Goal: Transaction & Acquisition: Purchase product/service

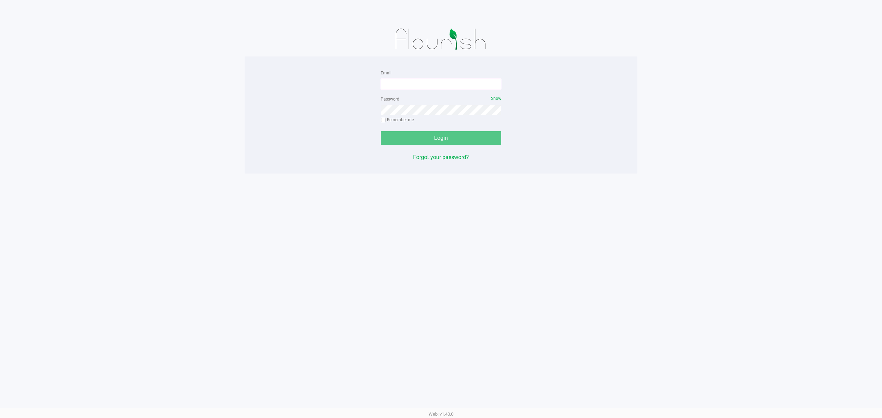
click at [430, 86] on input "Email" at bounding box center [441, 84] width 121 height 10
type input "[EMAIL_ADDRESS][DOMAIN_NAME]"
click at [381, 131] on button "Login" at bounding box center [441, 138] width 121 height 14
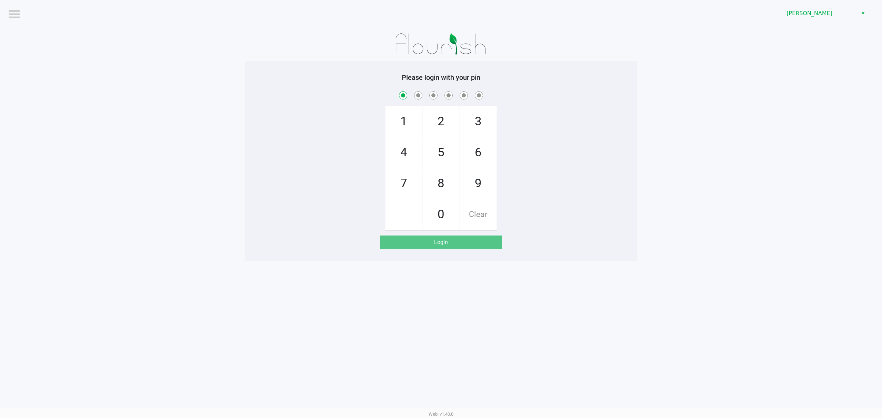
checkbox input "true"
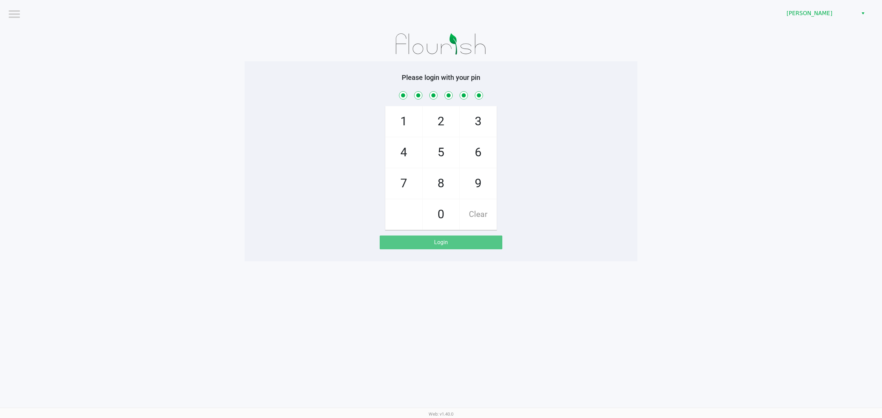
checkbox input "true"
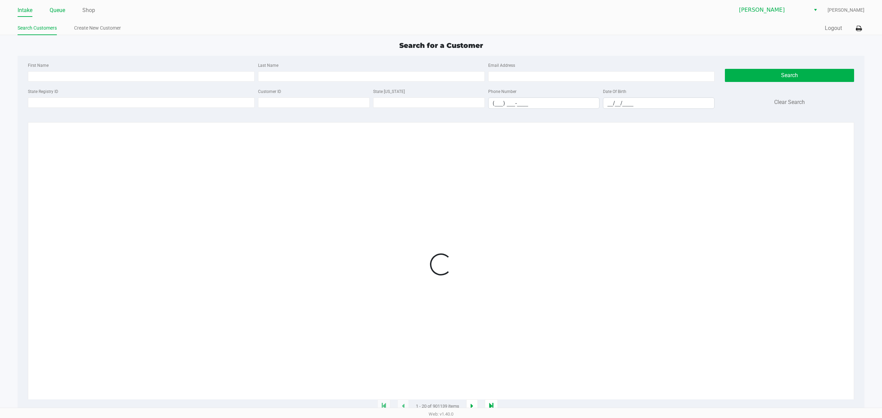
click at [64, 16] on ul "Intake Queue Shop" at bounding box center [229, 11] width 423 height 12
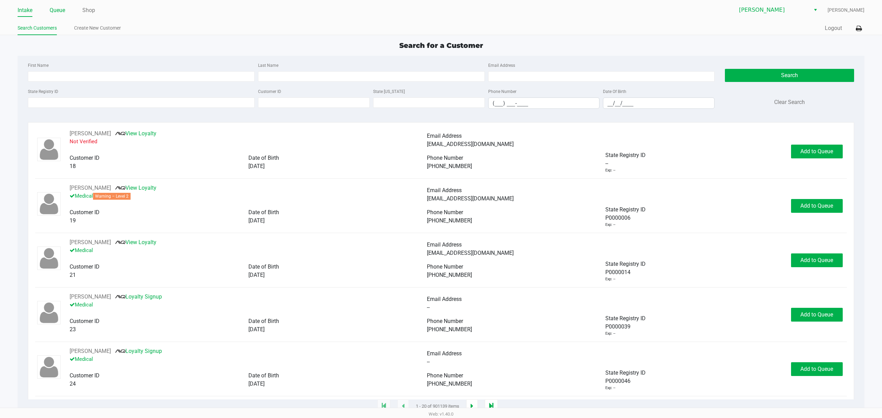
click at [64, 13] on link "Queue" at bounding box center [58, 11] width 16 height 10
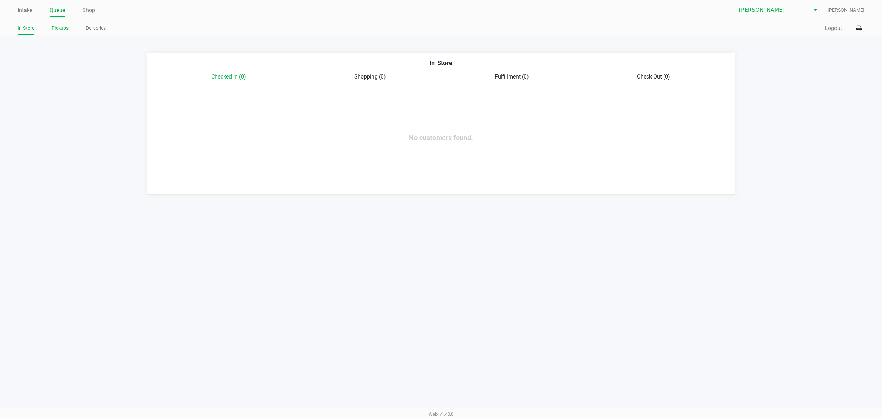
click at [50, 32] on ul "In-Store Pickups Deliveries" at bounding box center [229, 29] width 423 height 12
click at [66, 32] on link "Pickups" at bounding box center [60, 28] width 17 height 9
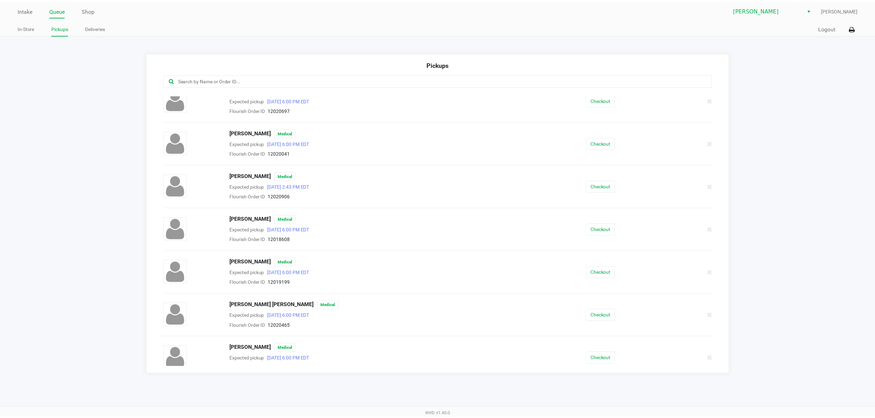
scroll to position [17, 0]
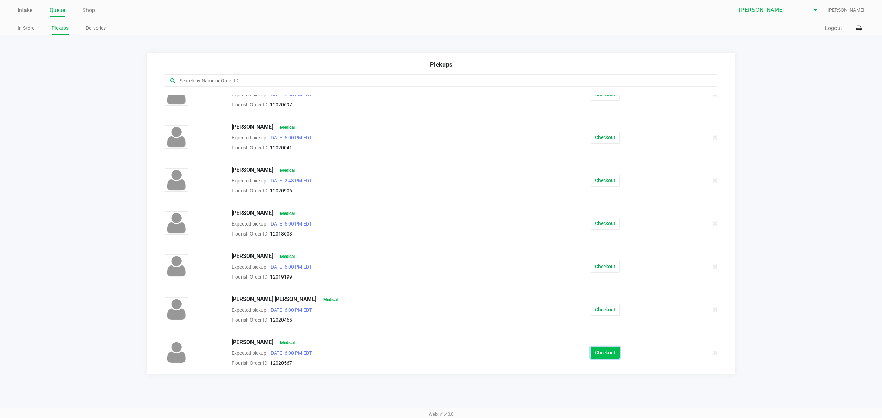
click at [606, 350] on button "Checkout" at bounding box center [605, 353] width 29 height 12
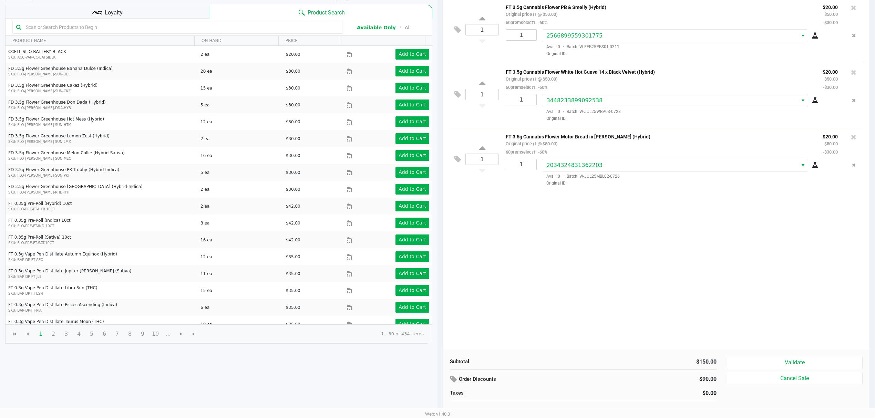
scroll to position [72, 0]
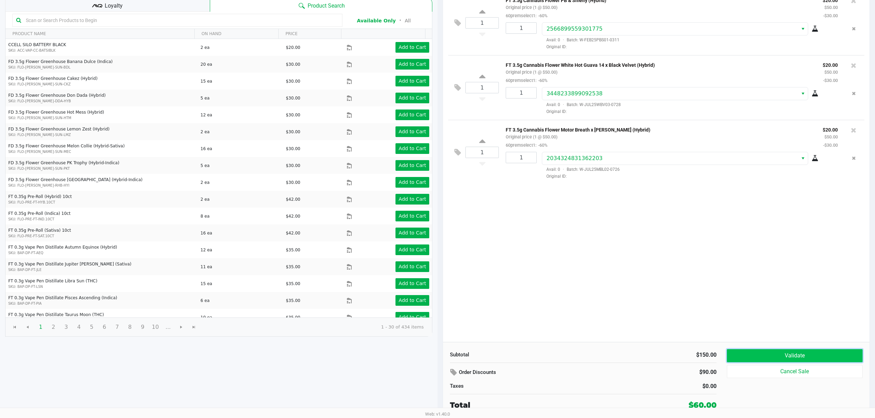
click at [787, 360] on button "Validate" at bounding box center [795, 355] width 136 height 13
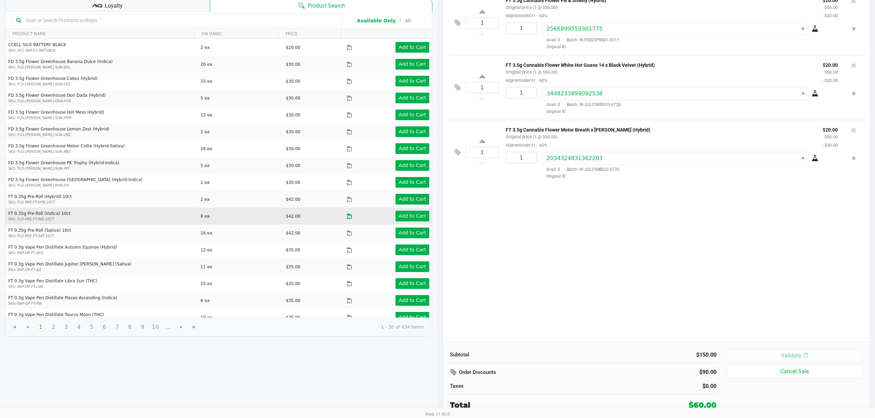
scroll to position [0, 0]
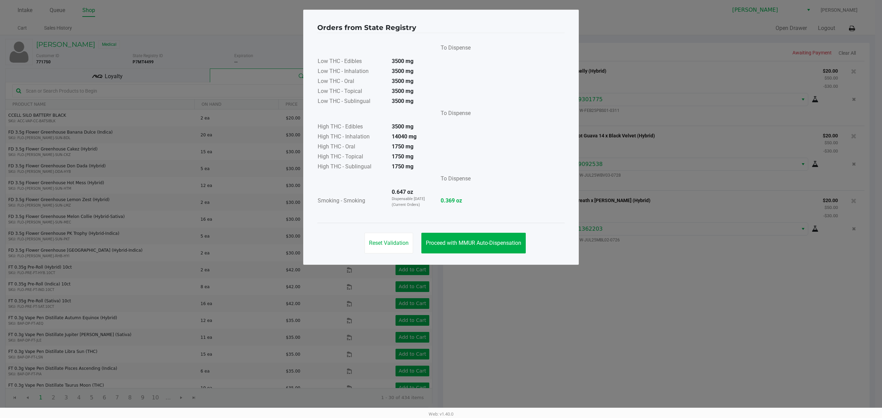
click at [459, 255] on div "Reset Validation Proceed with MMUR Auto-Dispensation" at bounding box center [440, 240] width 247 height 35
click at [459, 252] on button "Proceed with MMUR Auto-Dispensation" at bounding box center [473, 243] width 104 height 21
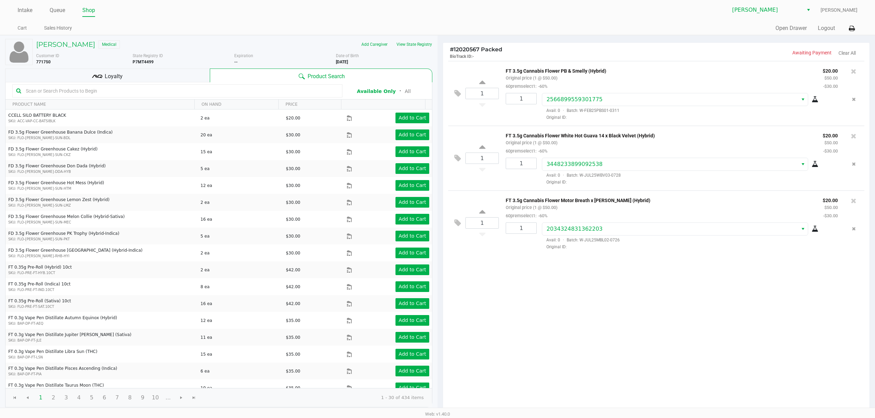
click at [197, 83] on kendo-grid-toolbar "Available Only ᛫ All" at bounding box center [219, 90] width 427 height 17
drag, startPoint x: 154, startPoint y: 64, endPoint x: 153, endPoint y: 70, distance: 6.6
click at [153, 64] on div "State Registry ID P7MT4499" at bounding box center [184, 59] width 102 height 12
click at [152, 72] on div "Loyalty" at bounding box center [107, 76] width 205 height 14
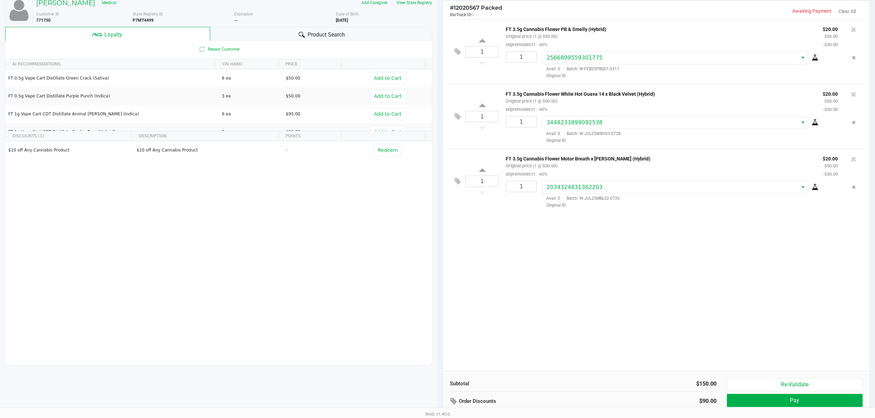
scroll to position [80, 0]
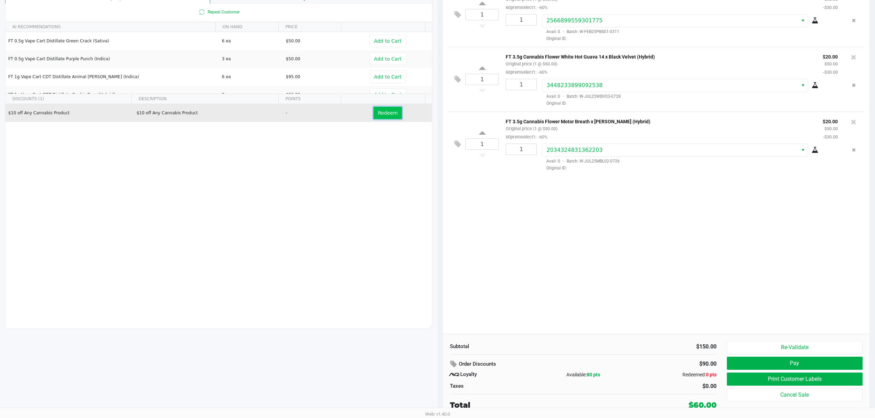
click at [373, 108] on button "Redeem" at bounding box center [387, 113] width 29 height 12
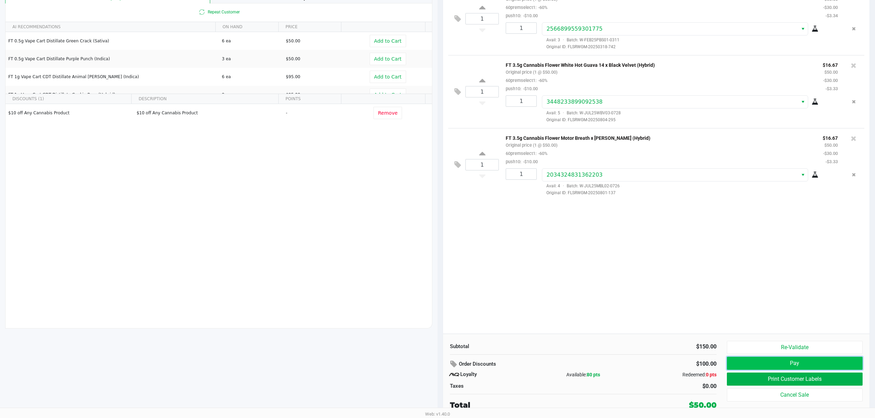
click at [756, 368] on button "Pay" at bounding box center [795, 363] width 136 height 13
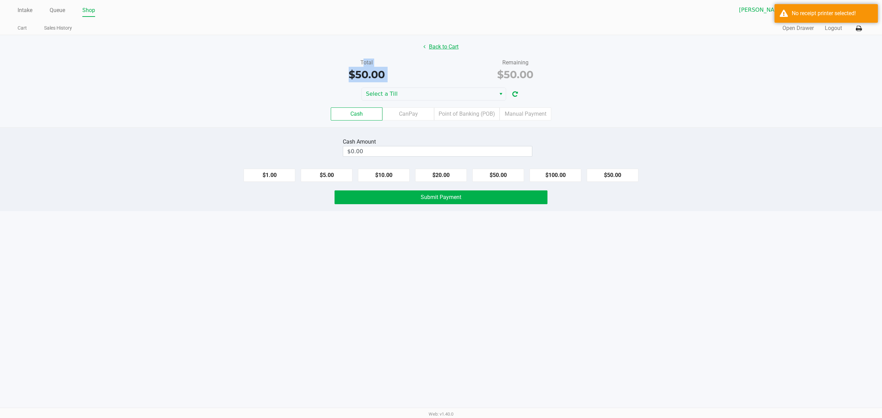
drag, startPoint x: 456, startPoint y: 55, endPoint x: 456, endPoint y: 49, distance: 6.9
click at [456, 49] on div "Back to Cart Total $50.00 Remaining $50.00 Select a Till Cash CanPay Point of B…" at bounding box center [441, 81] width 882 height 92
click at [456, 48] on button "Back to Cart" at bounding box center [441, 46] width 44 height 13
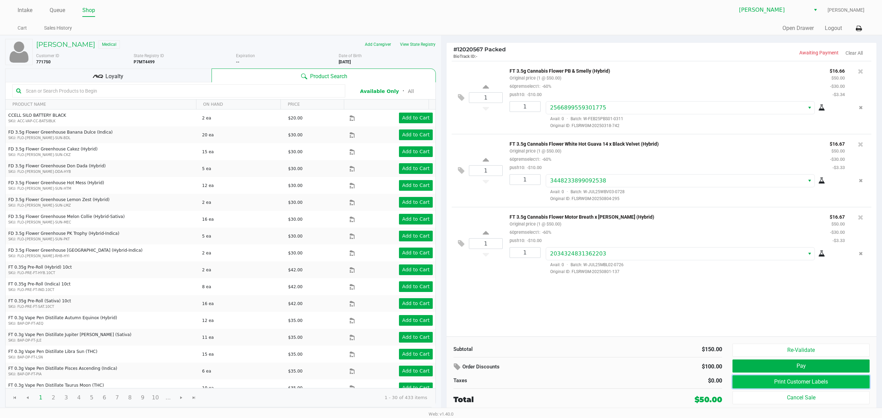
click at [783, 385] on button "Print Customer Labels" at bounding box center [801, 382] width 137 height 13
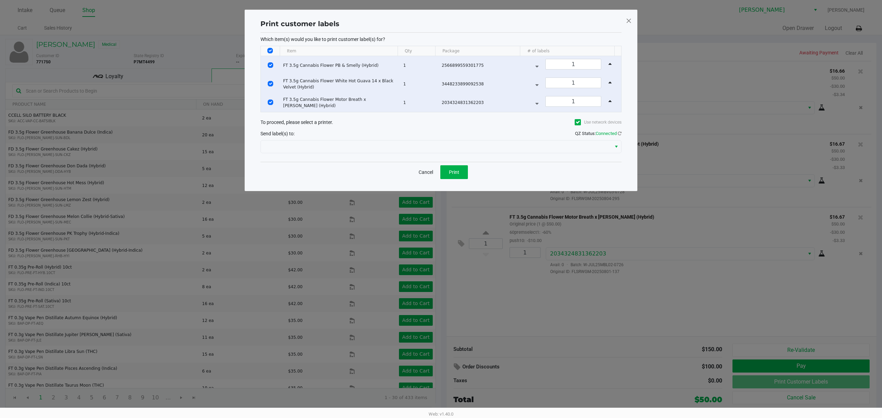
click at [402, 155] on div at bounding box center [440, 147] width 361 height 17
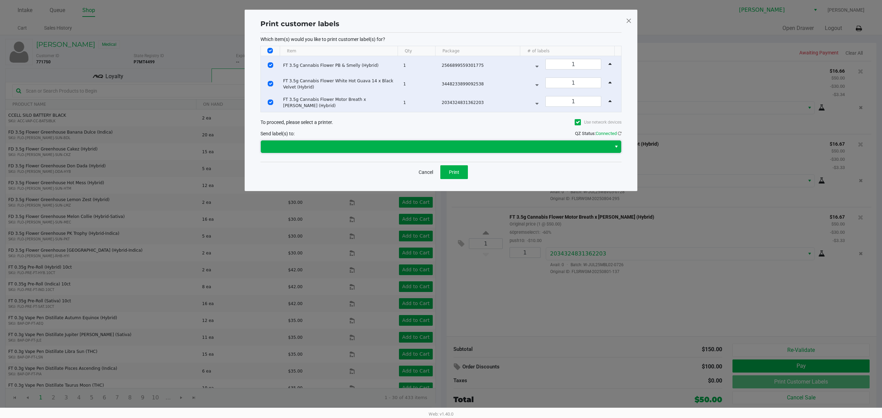
click at [402, 151] on span at bounding box center [436, 147] width 342 height 8
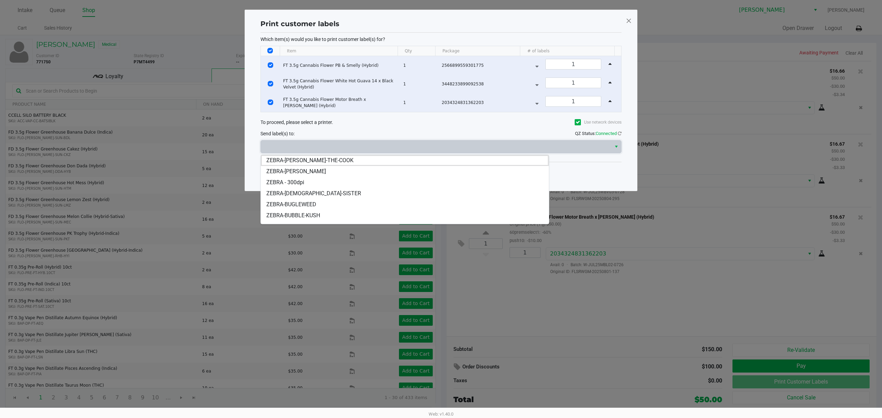
drag, startPoint x: 333, startPoint y: 207, endPoint x: 331, endPoint y: 203, distance: 4.0
click at [333, 207] on li "ZEBRA-BUGLEWEED" at bounding box center [405, 204] width 288 height 11
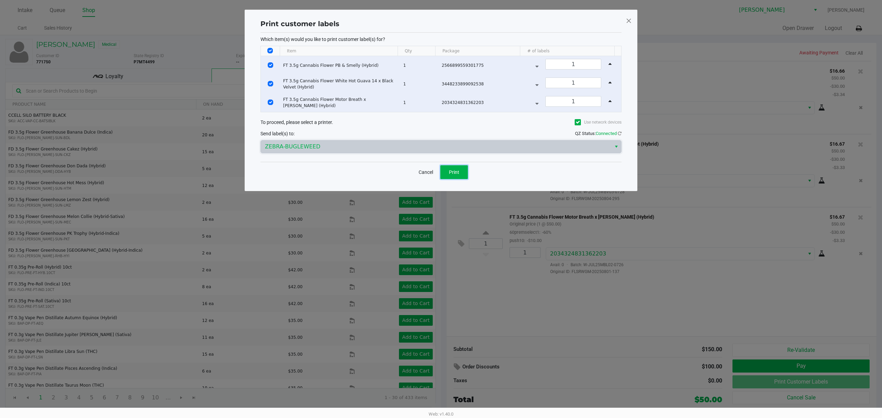
click at [454, 173] on span "Print" at bounding box center [454, 173] width 10 height 6
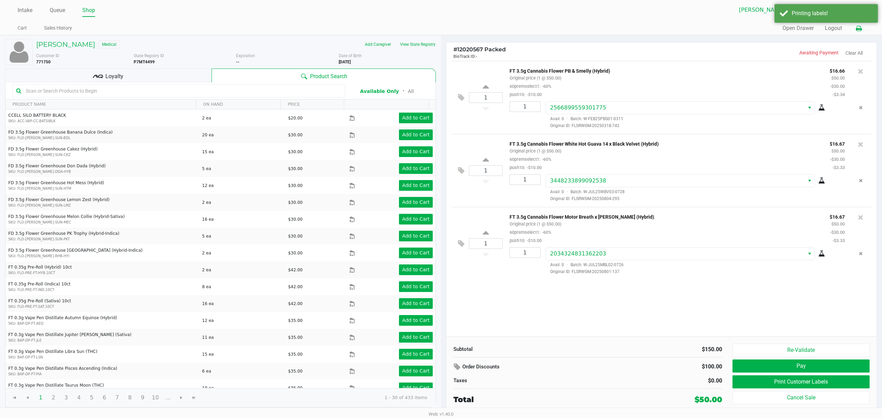
click at [855, 33] on button at bounding box center [858, 28] width 11 height 13
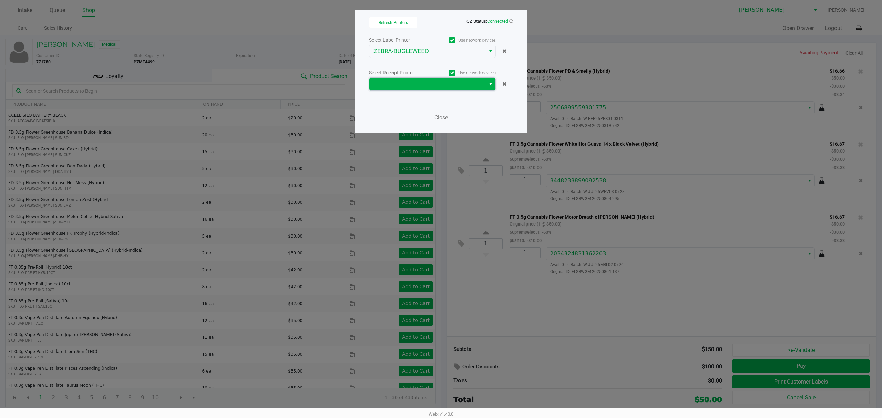
click at [418, 81] on span at bounding box center [427, 84] width 108 height 8
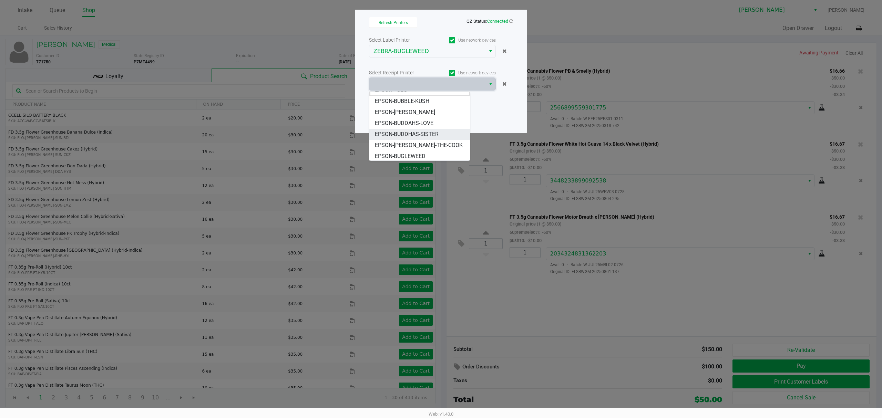
scroll to position [8, 0]
click at [439, 158] on li "EPSON-BUGLEWEED" at bounding box center [419, 155] width 101 height 11
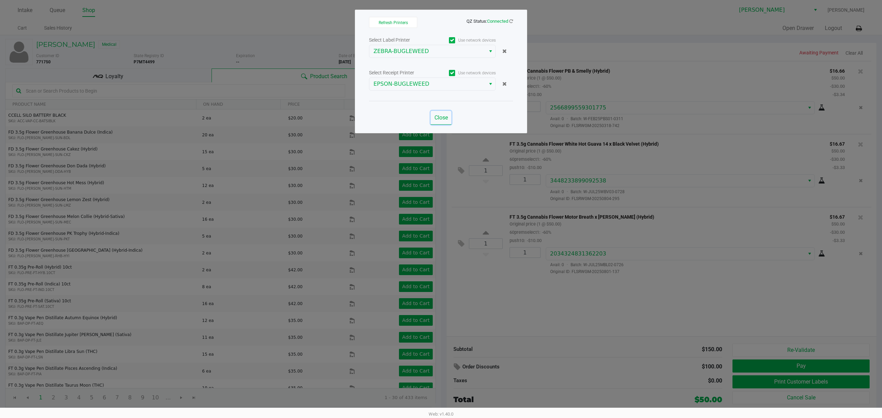
click at [441, 122] on button "Close" at bounding box center [441, 118] width 21 height 14
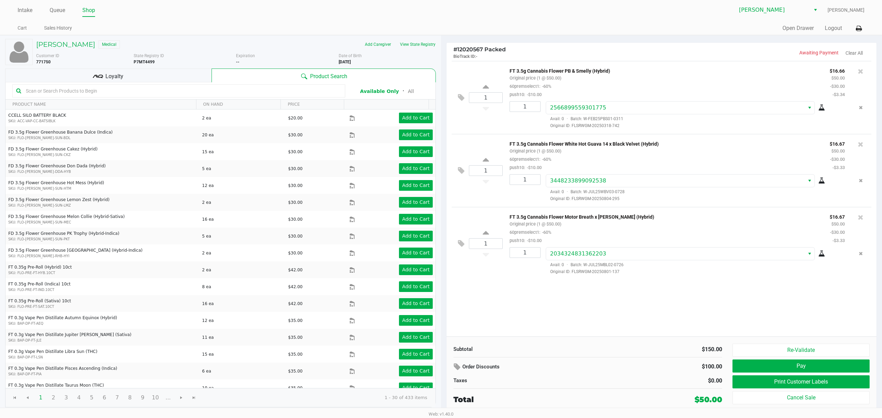
click at [785, 360] on div "Re-Validate Pay Print Customer Labels Cancel Sale" at bounding box center [804, 375] width 142 height 62
click at [776, 368] on button "Pay" at bounding box center [801, 366] width 137 height 13
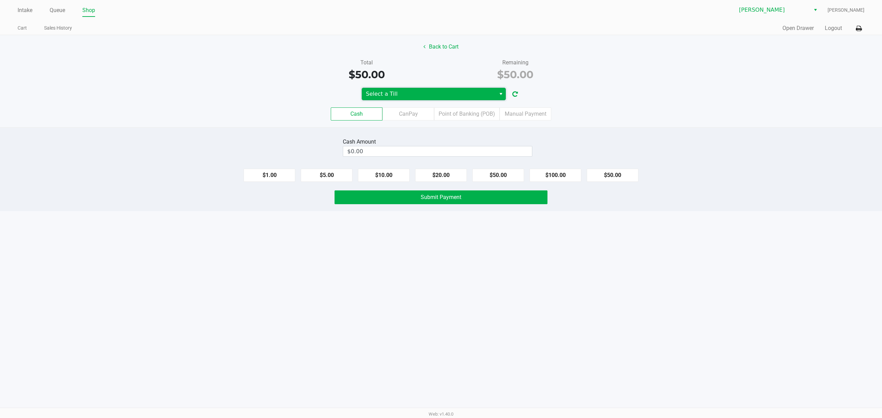
click at [385, 92] on span "Select a Till" at bounding box center [429, 94] width 126 height 8
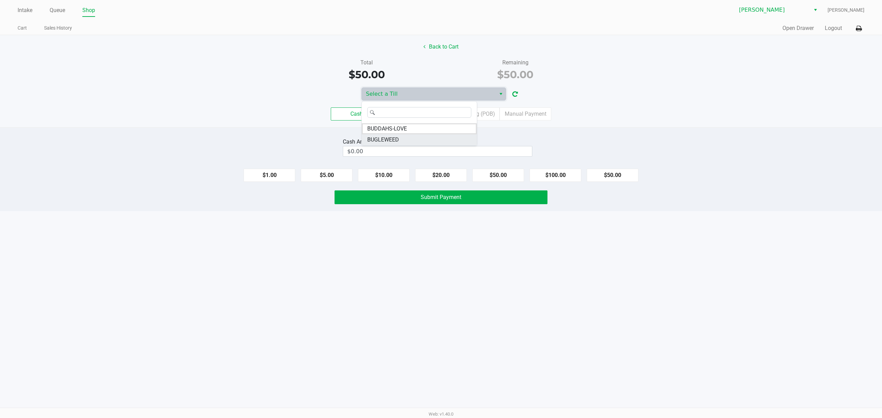
click at [385, 139] on span "BUGLEWEED" at bounding box center [383, 140] width 32 height 8
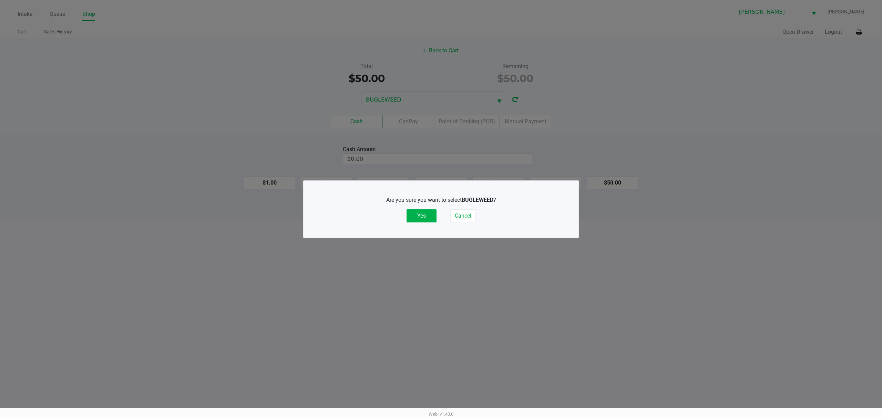
click at [431, 225] on div "Are you sure you want to select BUGLEWEED ? Yes Cancel" at bounding box center [440, 209] width 247 height 43
click at [431, 217] on button "Yes" at bounding box center [422, 215] width 30 height 13
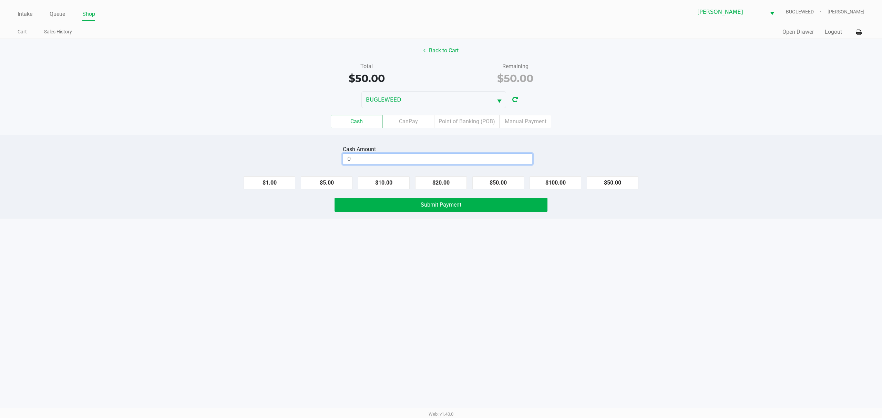
click at [429, 159] on input "0" at bounding box center [437, 159] width 189 height 10
type input "$60.00"
click at [403, 209] on button "Submit Payment" at bounding box center [441, 205] width 213 height 14
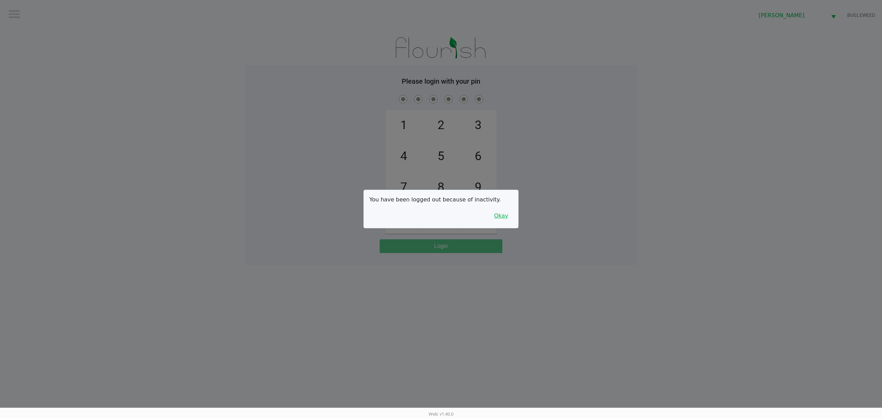
click at [509, 219] on button "Okay" at bounding box center [501, 215] width 23 height 13
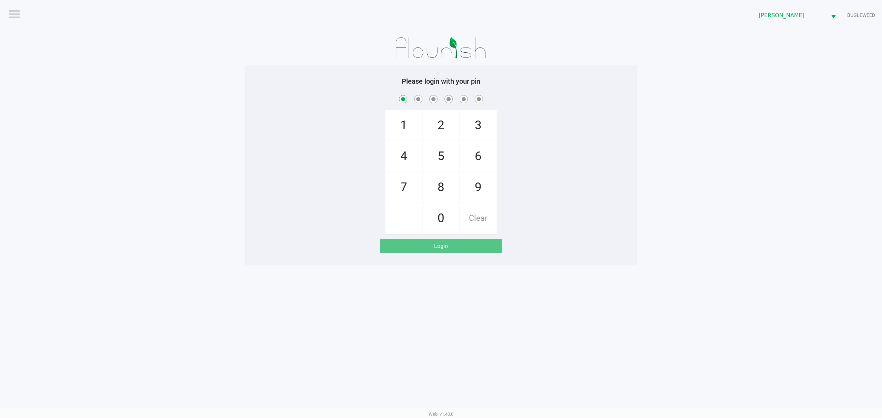
checkbox input "true"
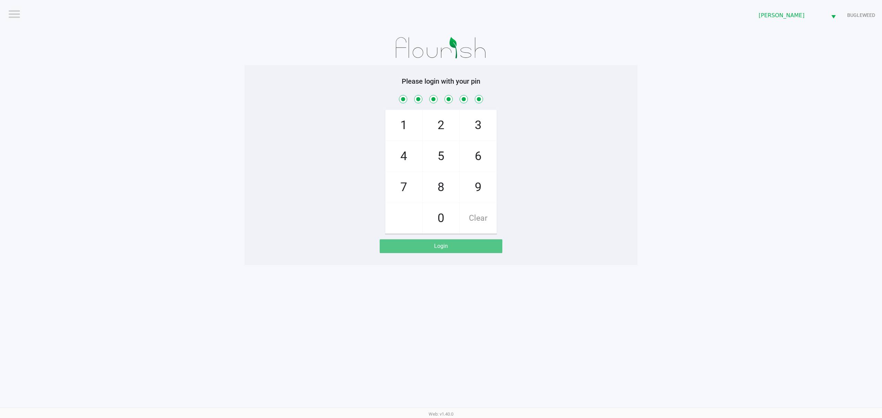
checkbox input "true"
